Goal: Task Accomplishment & Management: Use online tool/utility

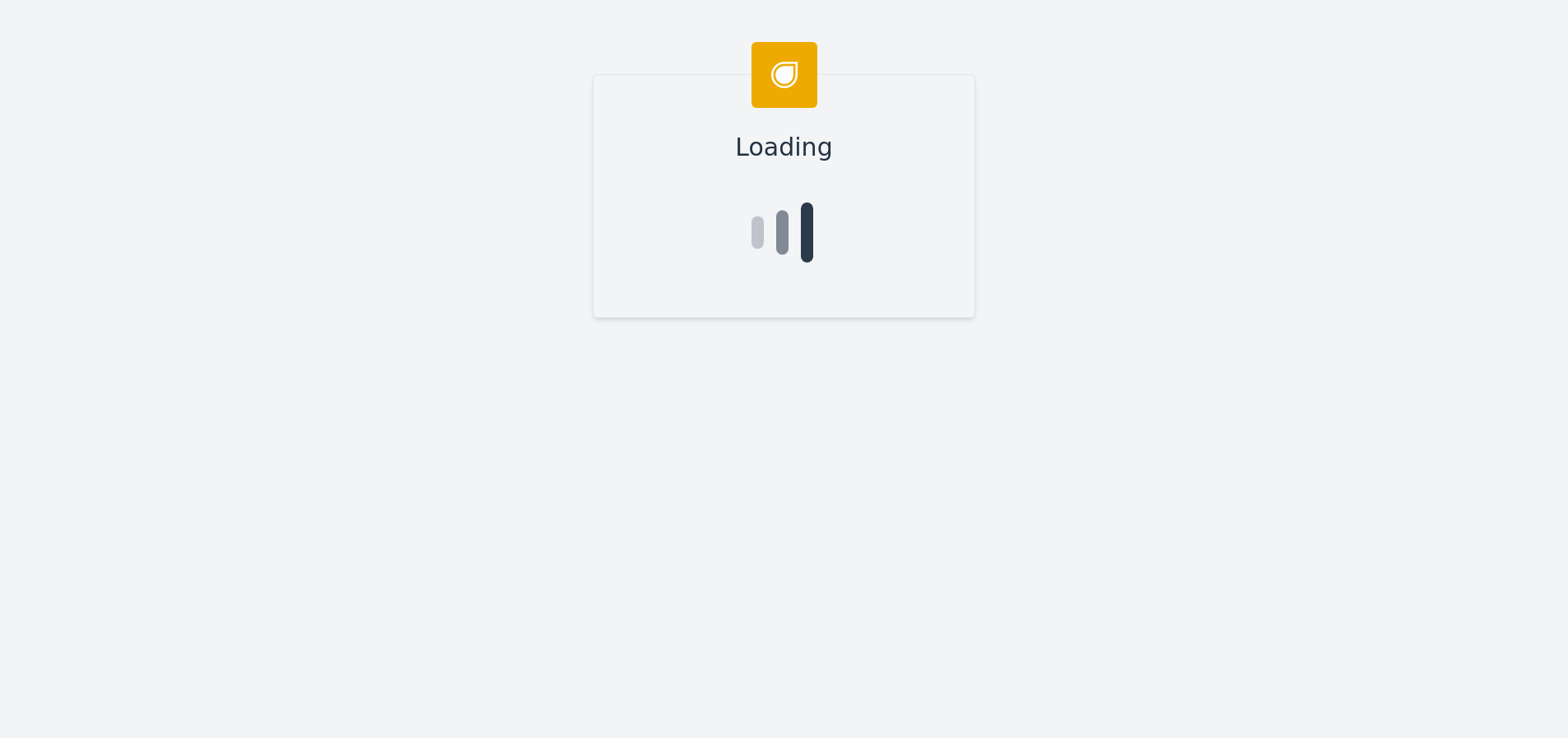
type input "[PERSON_NAME]"
type input "Valcu"
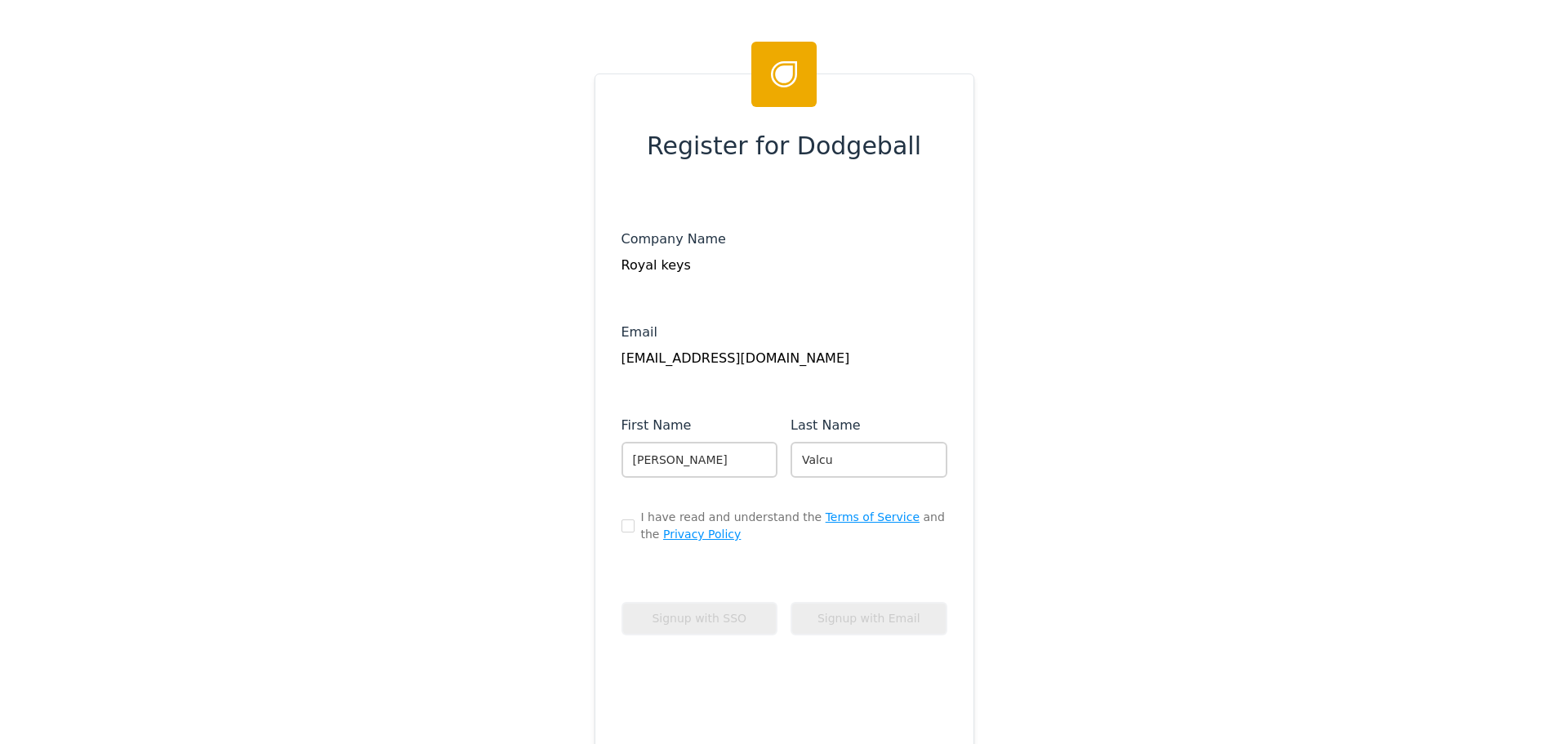
click at [623, 518] on div "I have read and understand the Terms of Service and the Privacy Policy" at bounding box center [784, 526] width 326 height 34
click at [623, 526] on input "checkbox" at bounding box center [628, 526] width 13 height 13
checkbox input "true"
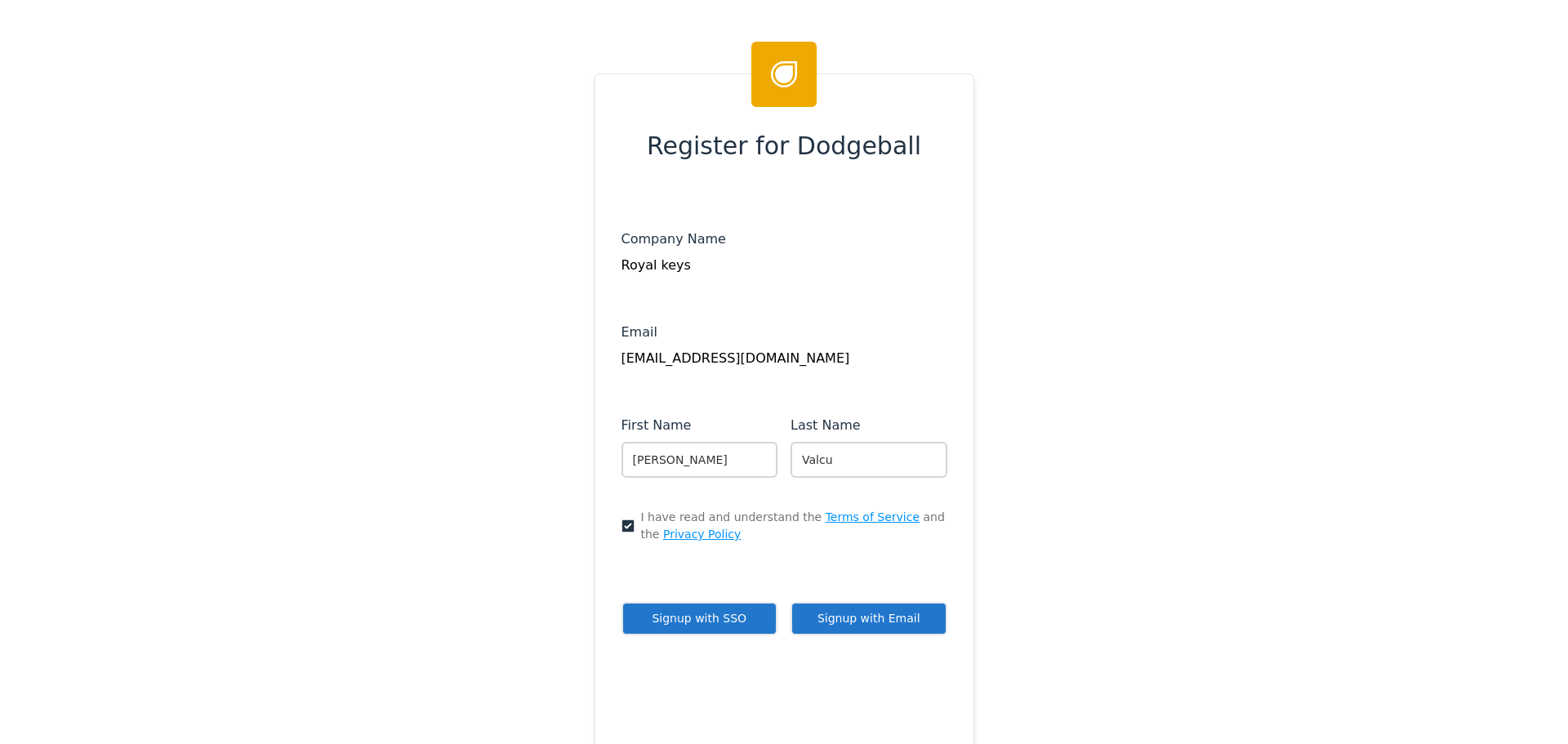
click at [858, 624] on button "Signup with Email" at bounding box center [869, 618] width 157 height 34
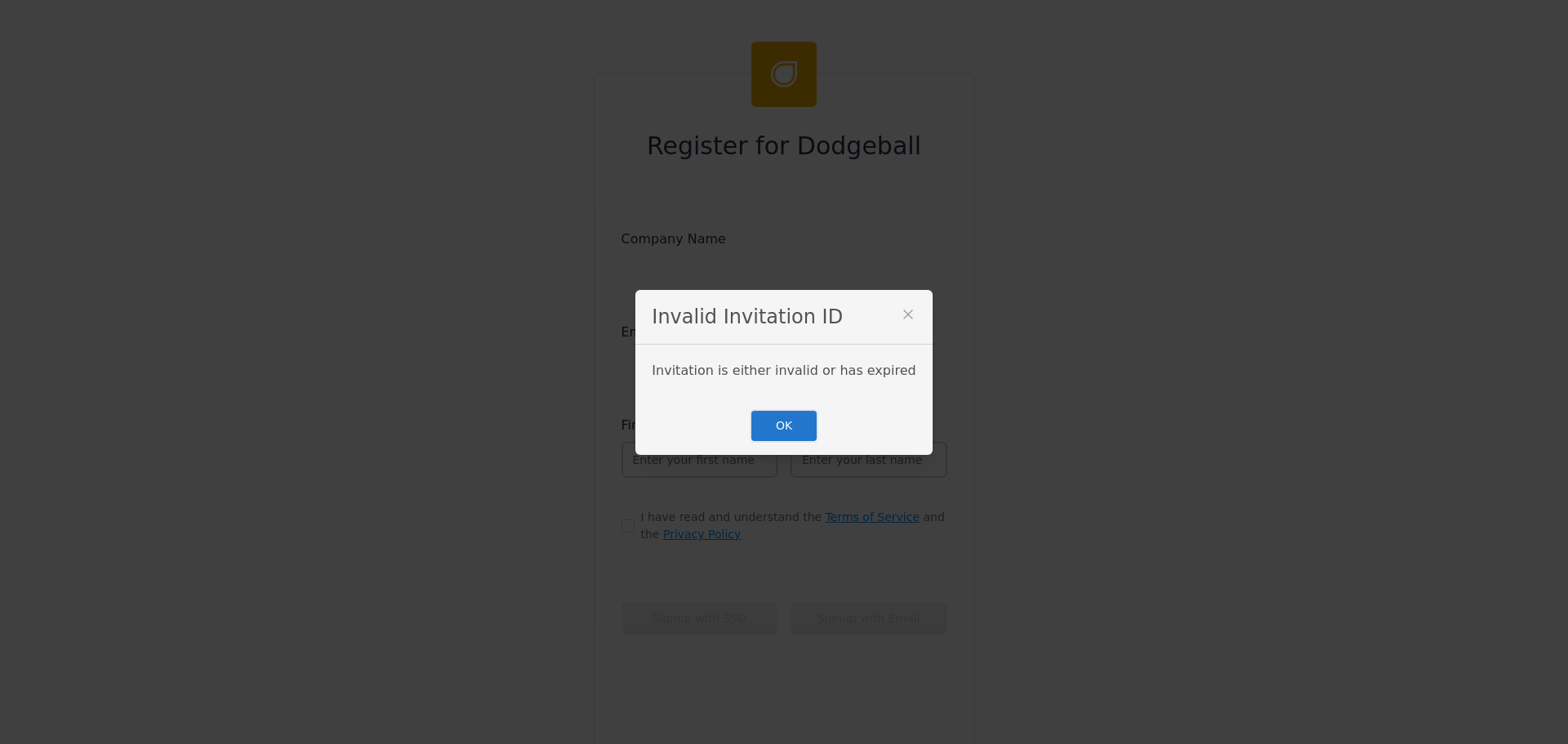
click at [784, 426] on button "OK" at bounding box center [784, 425] width 69 height 34
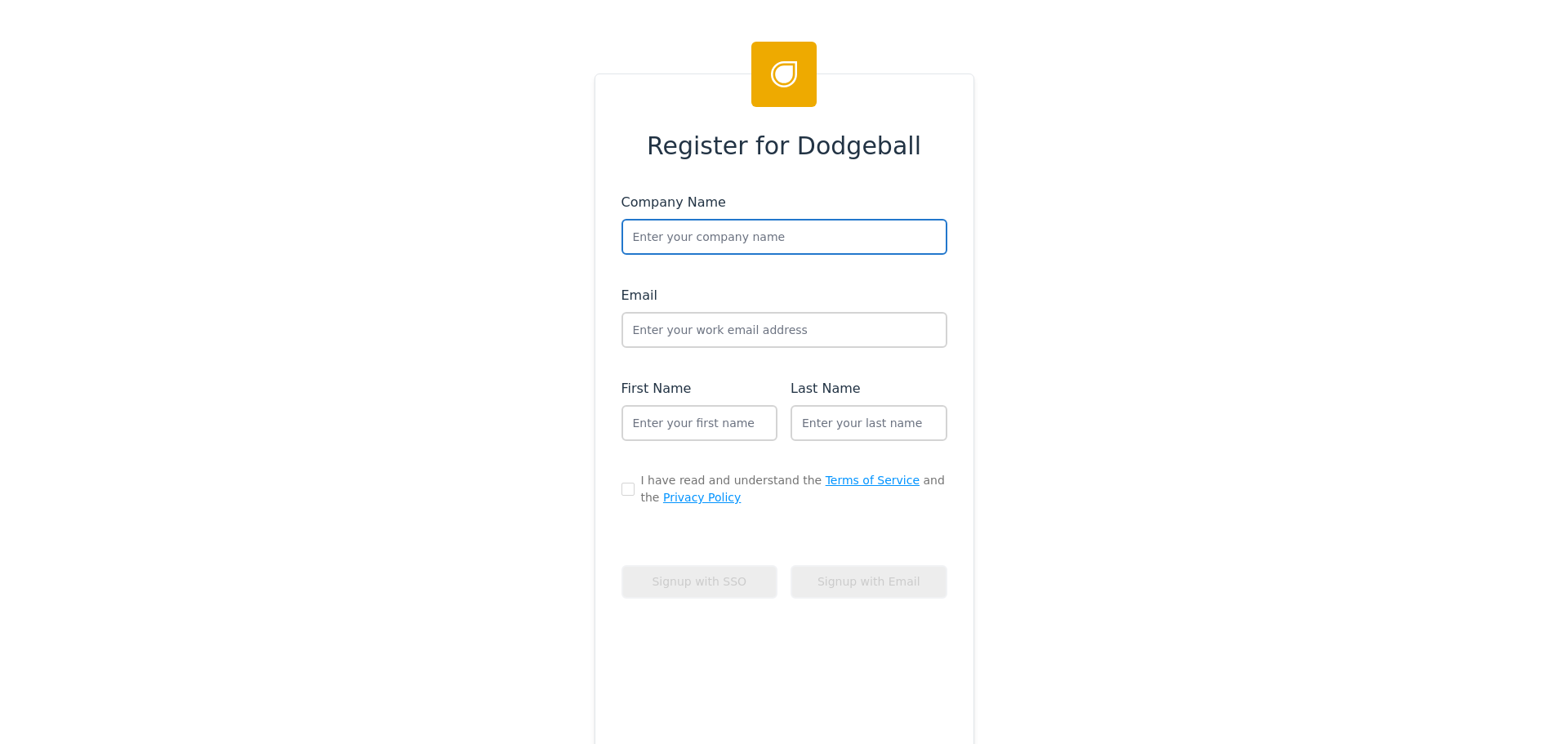
click at [702, 235] on input "text" at bounding box center [784, 237] width 326 height 36
type input "Royal Ke"
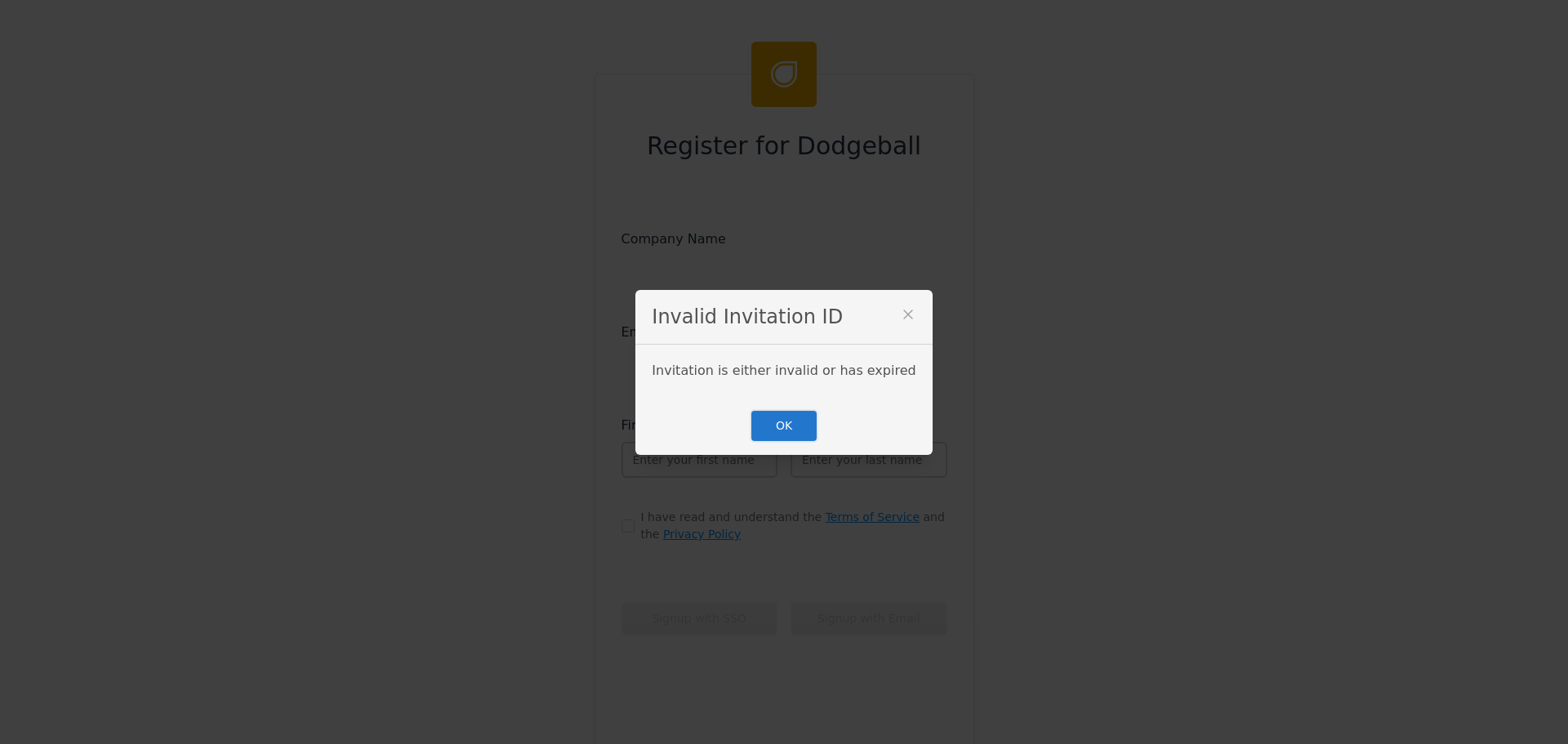
click at [804, 418] on button "OK" at bounding box center [784, 425] width 69 height 34
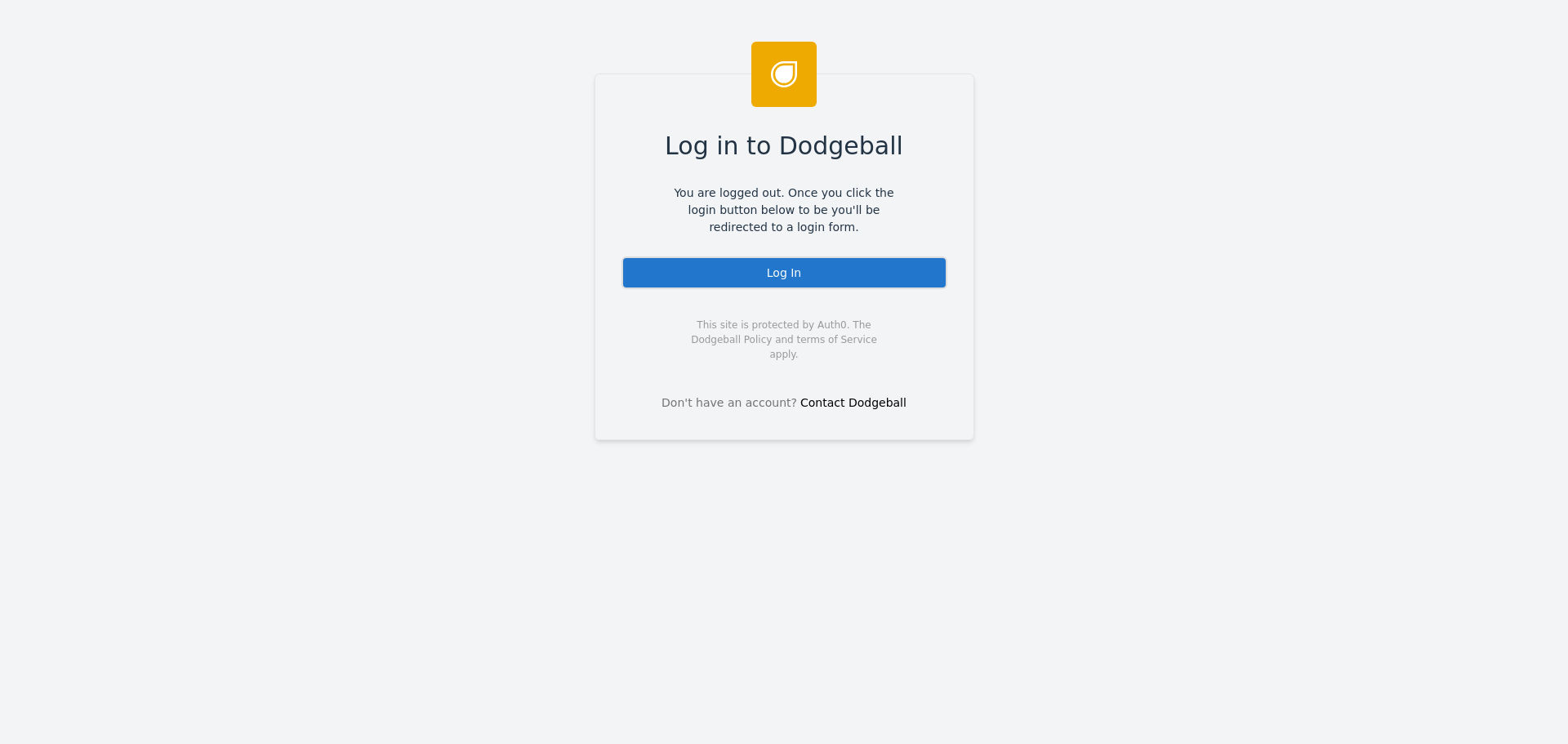
click at [794, 268] on div "Log In" at bounding box center [784, 273] width 326 height 33
click at [747, 268] on div "Log In" at bounding box center [784, 273] width 326 height 33
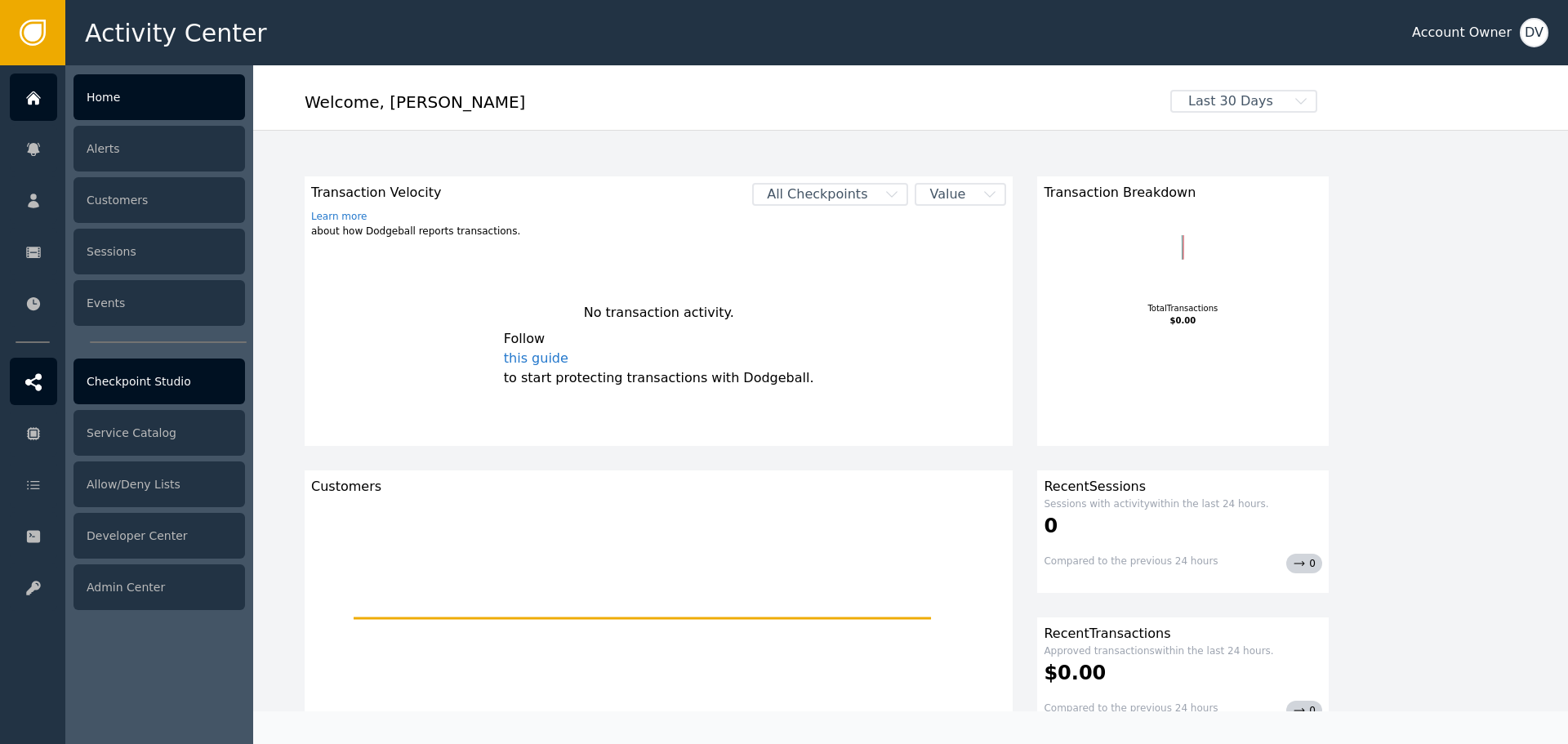
click at [114, 393] on div "Checkpoint Studio" at bounding box center [159, 381] width 171 height 46
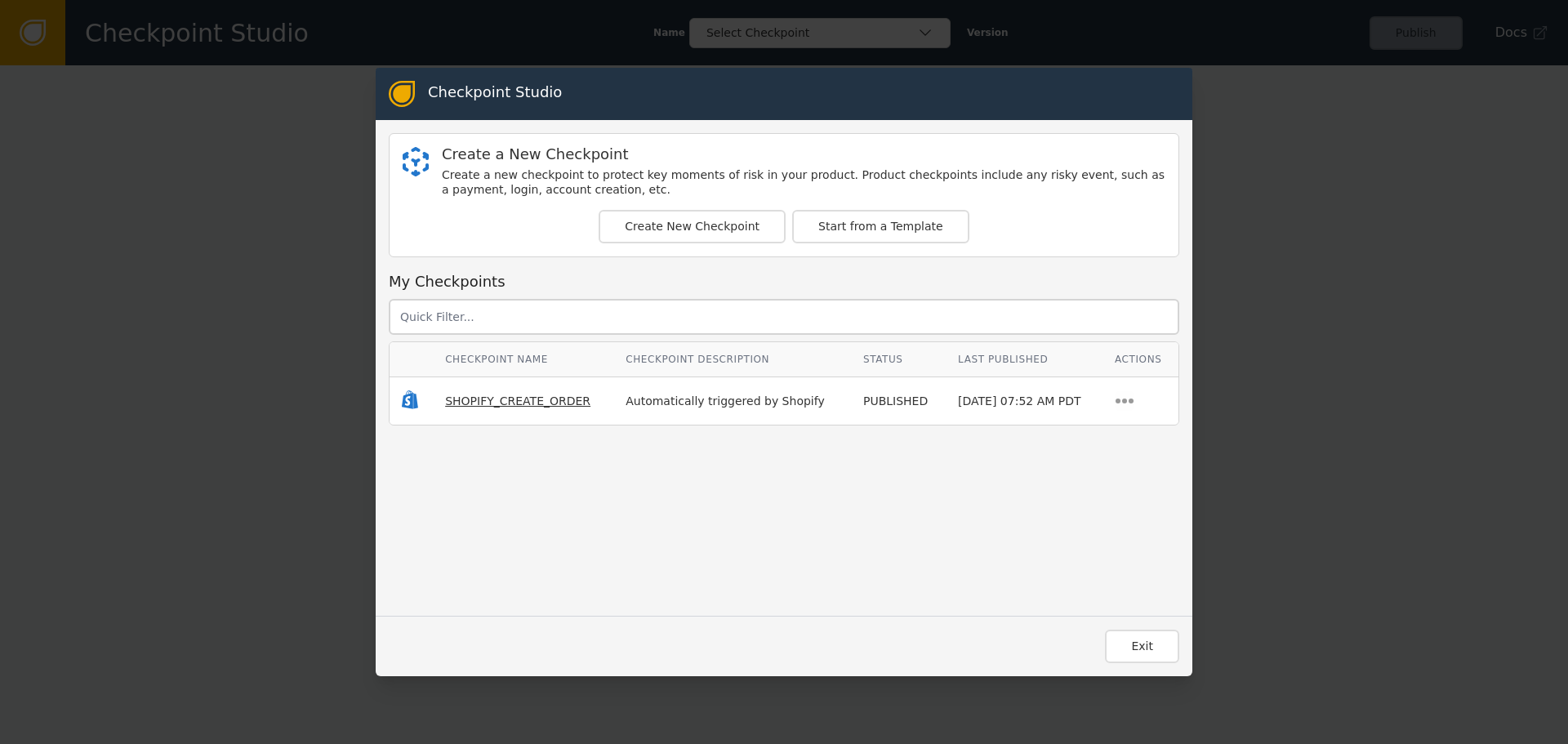
click at [522, 403] on span "SHOPIFY_CREATE_ORDER" at bounding box center [518, 401] width 146 height 13
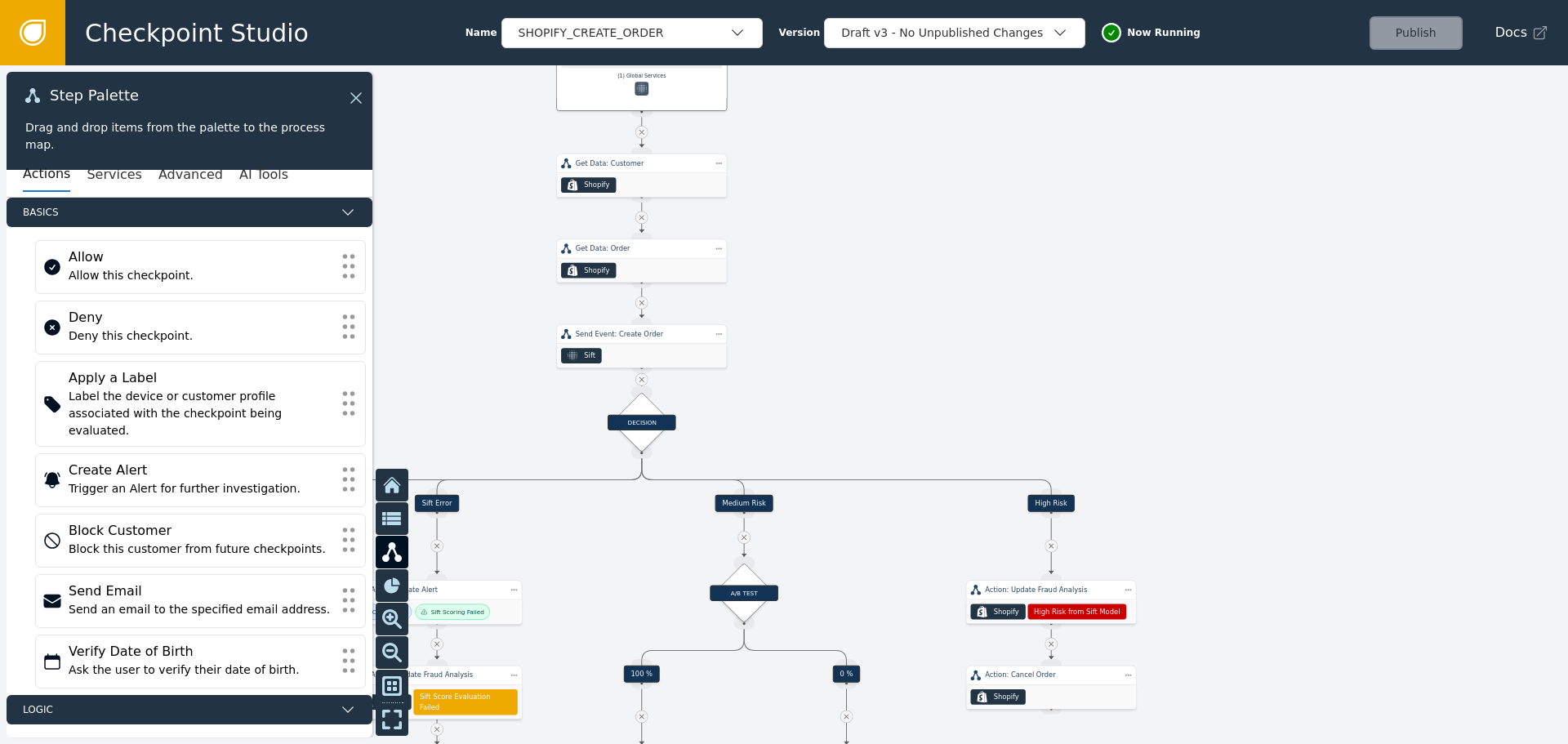
drag, startPoint x: 732, startPoint y: 416, endPoint x: 807, endPoint y: 198, distance: 230.5
click at [807, 198] on div at bounding box center [784, 404] width 1568 height 678
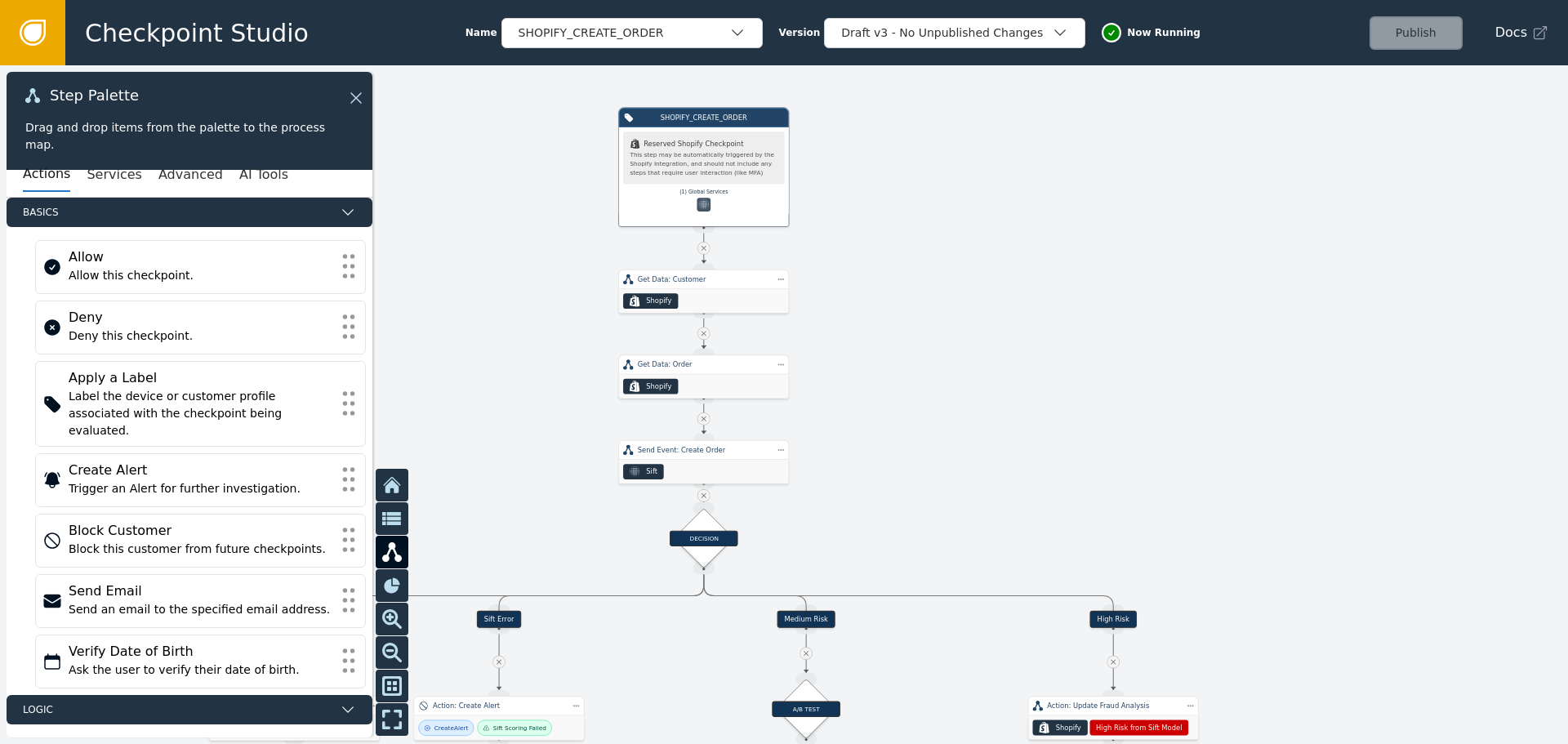
drag, startPoint x: 807, startPoint y: 378, endPoint x: 867, endPoint y: 499, distance: 135.1
click at [864, 505] on div at bounding box center [784, 404] width 1568 height 678
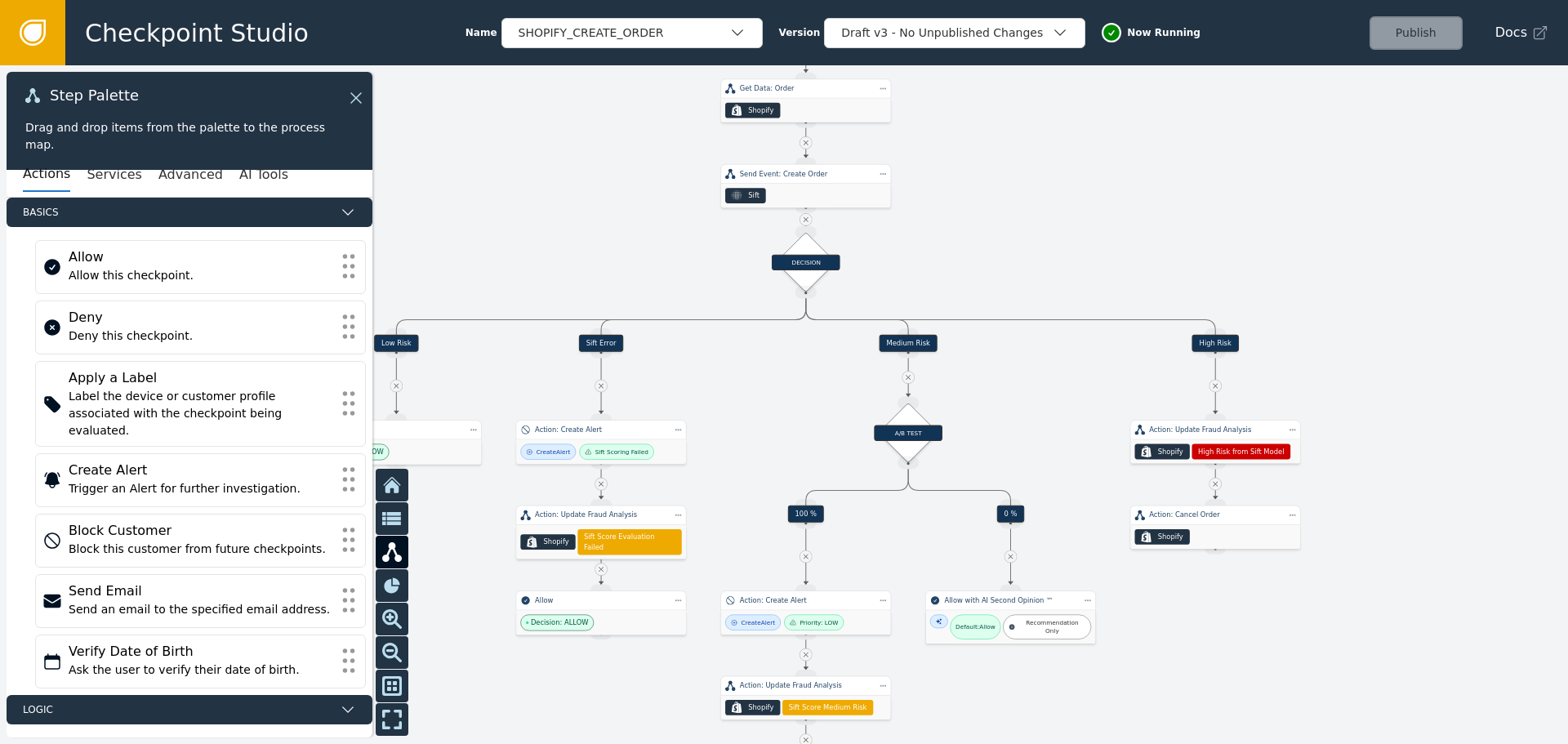
drag, startPoint x: 894, startPoint y: 458, endPoint x: 977, endPoint y: 212, distance: 259.6
click at [977, 212] on div at bounding box center [784, 404] width 1568 height 678
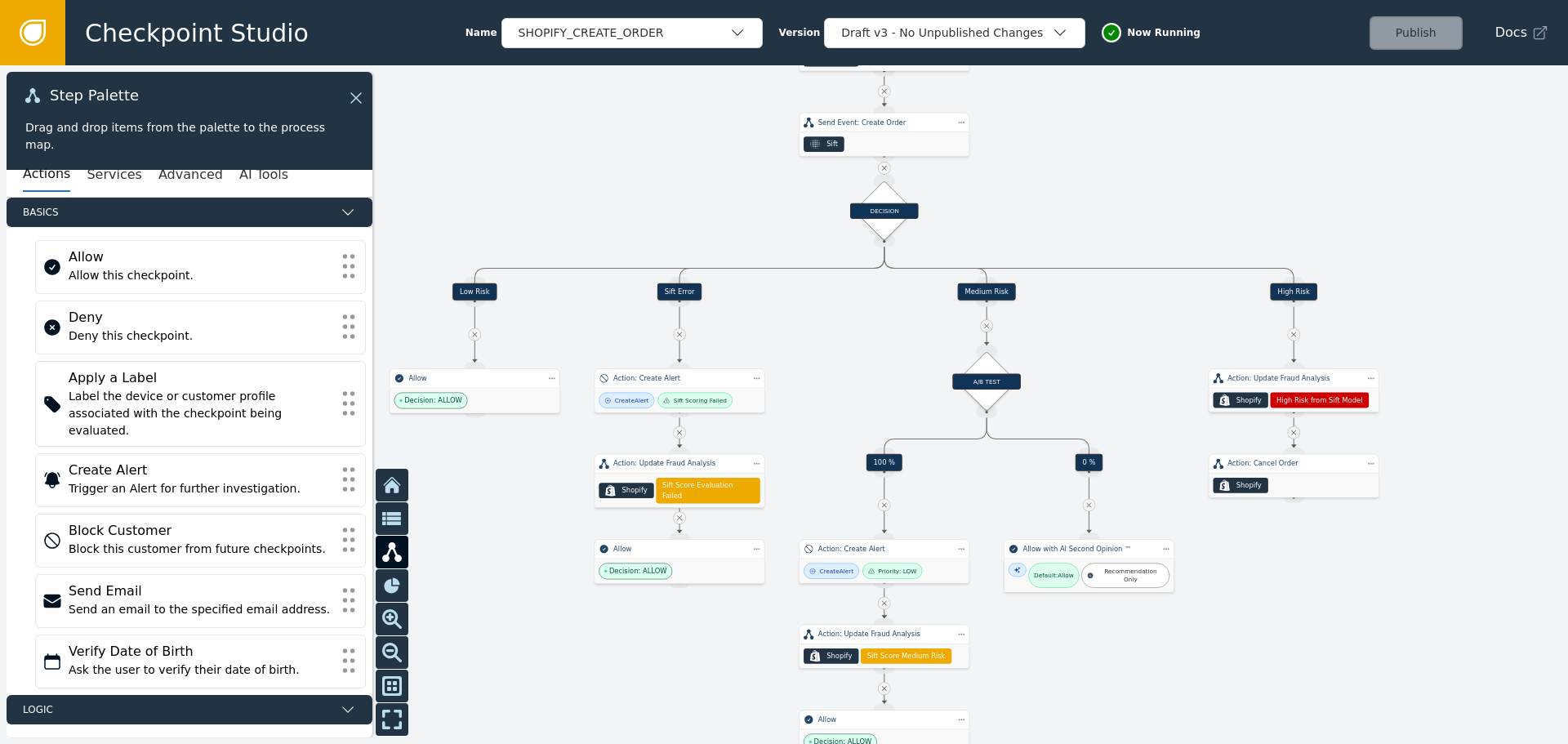
drag, startPoint x: 546, startPoint y: 255, endPoint x: 610, endPoint y: 218, distance: 73.9
click at [610, 218] on div at bounding box center [784, 404] width 1568 height 678
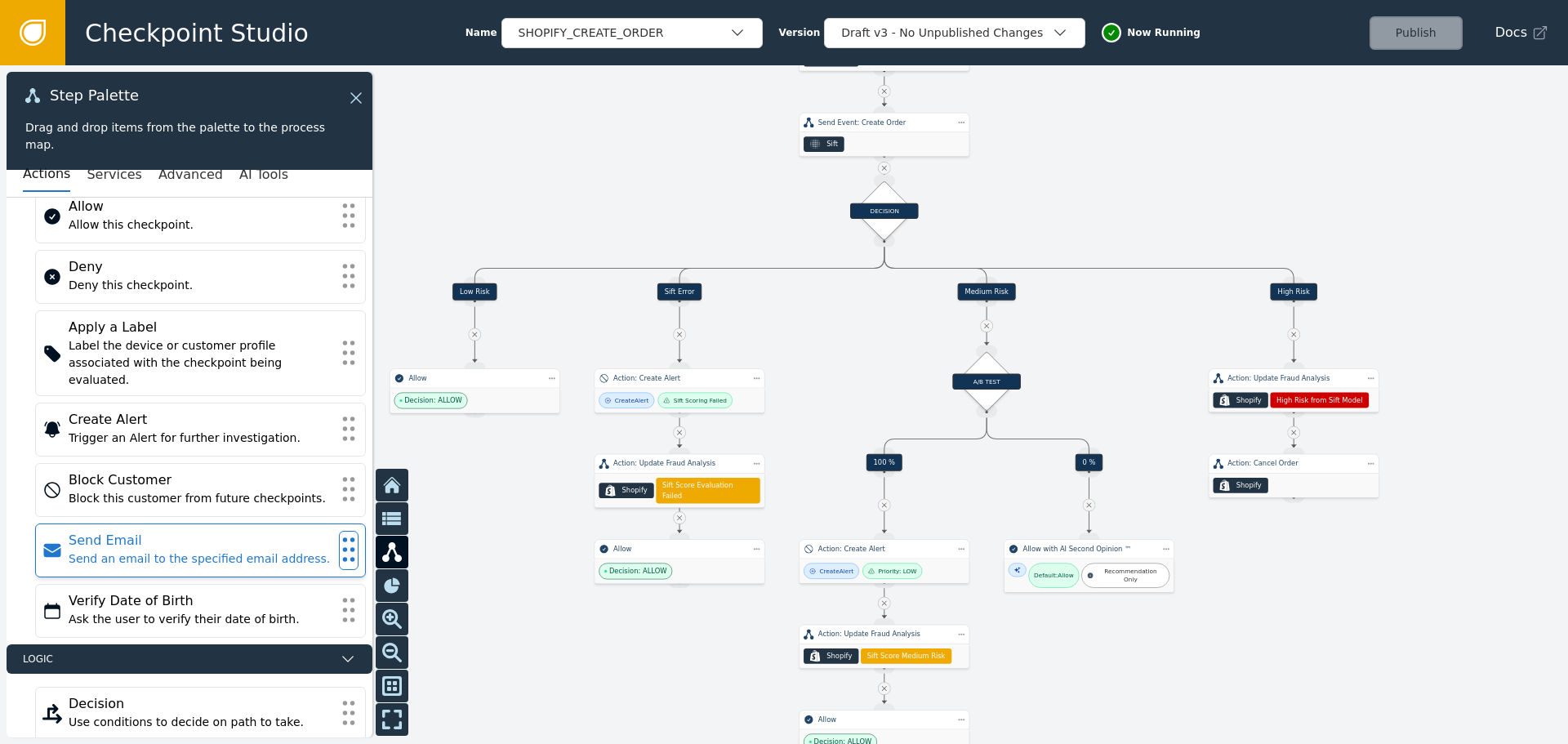
scroll to position [97, 0]
